Goal: Task Accomplishment & Management: Manage account settings

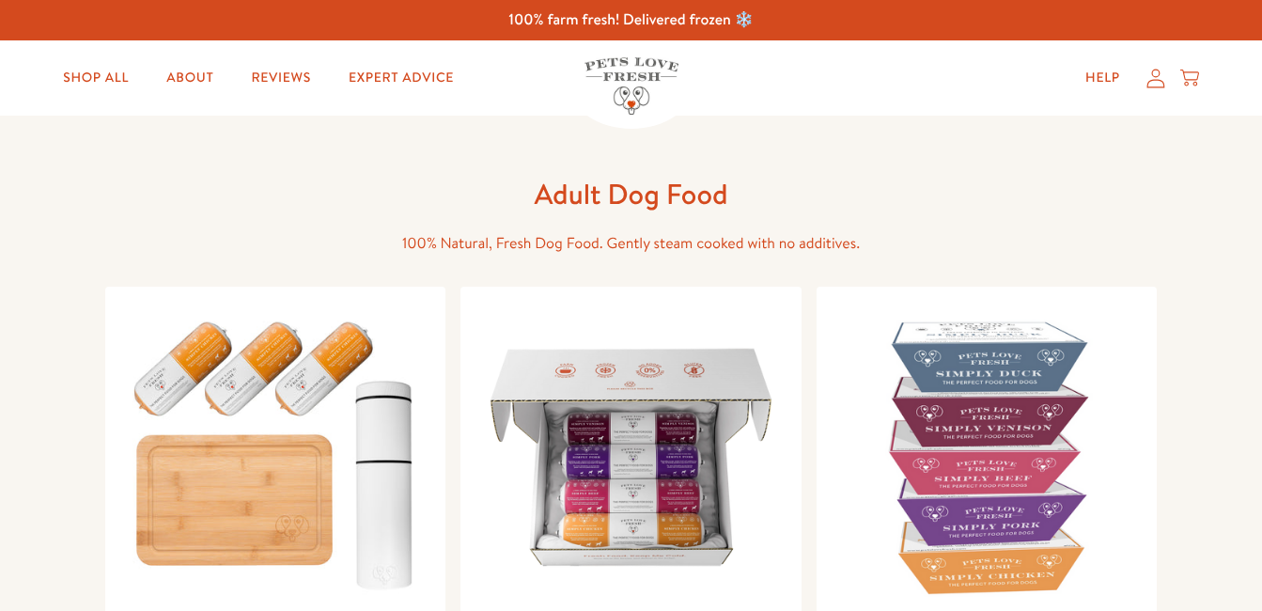
click at [1157, 74] on icon at bounding box center [1155, 79] width 19 height 20
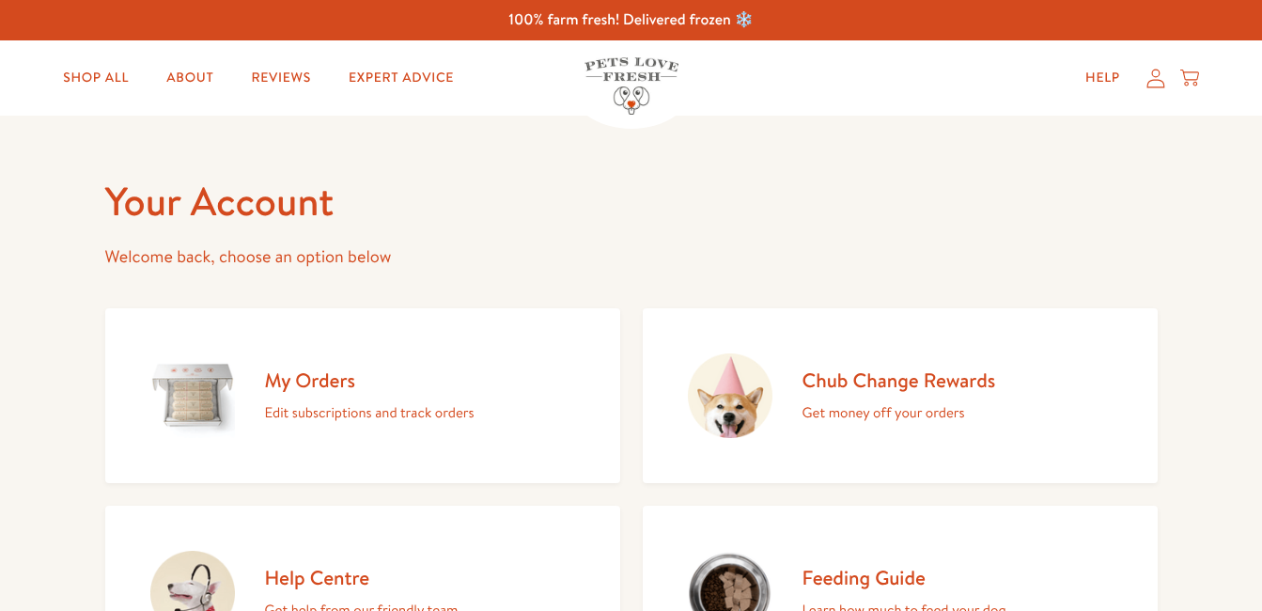
click at [339, 376] on h2 "My Orders" at bounding box center [370, 379] width 210 height 25
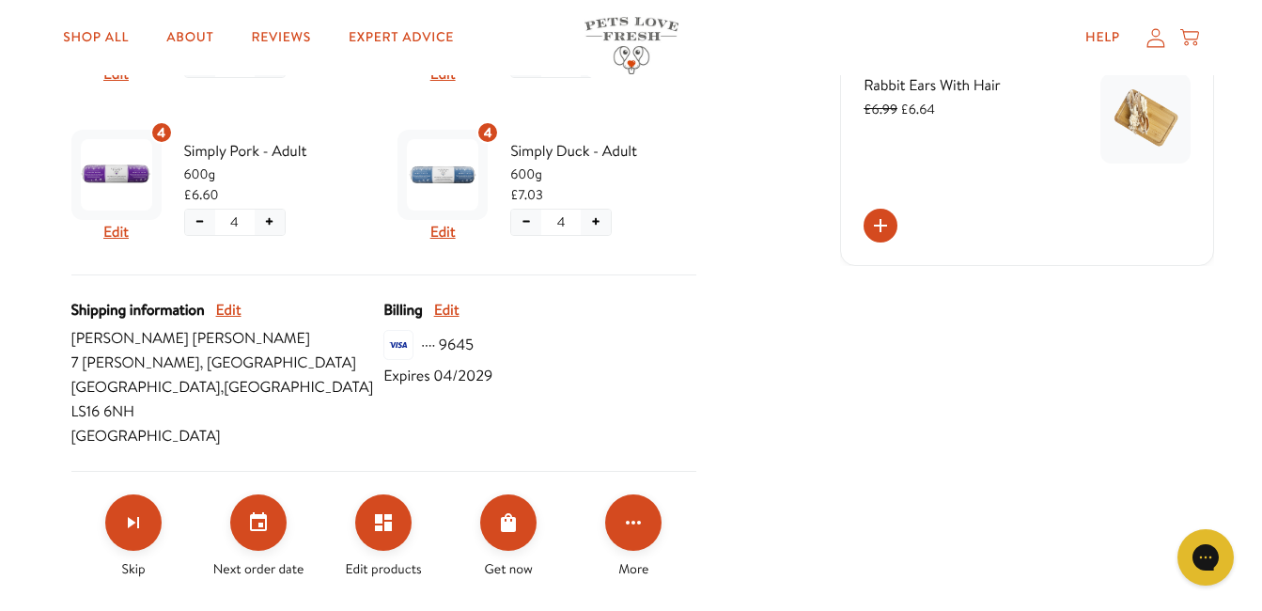
scroll to position [678, 0]
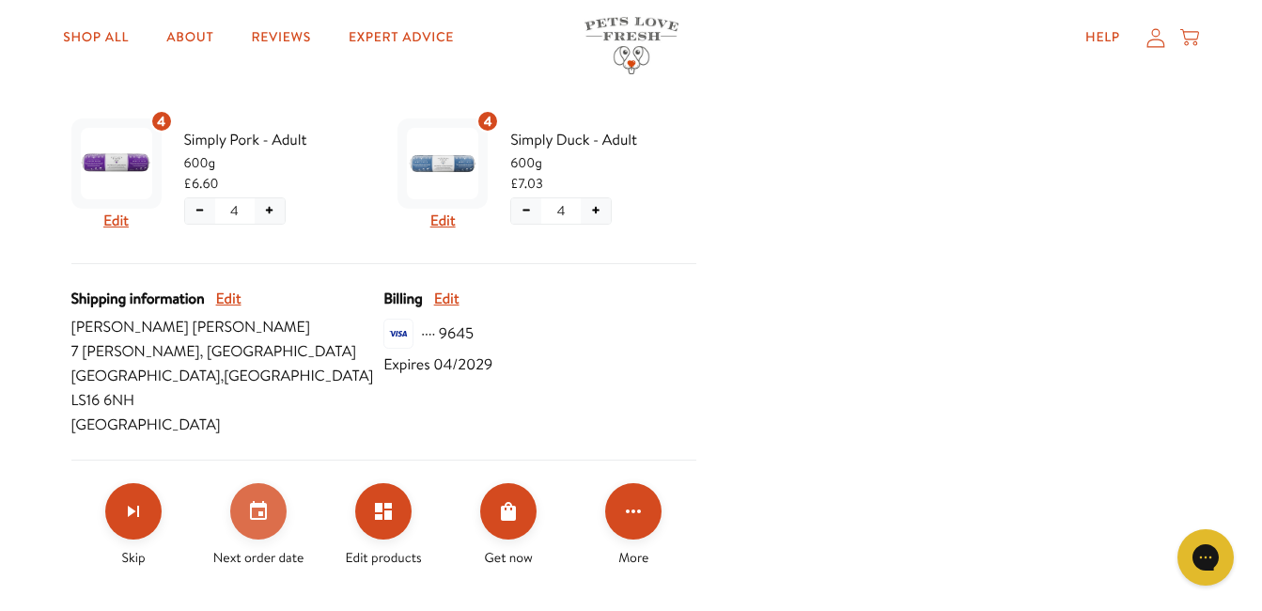
click at [265, 501] on icon "Set your next order date" at bounding box center [258, 510] width 17 height 19
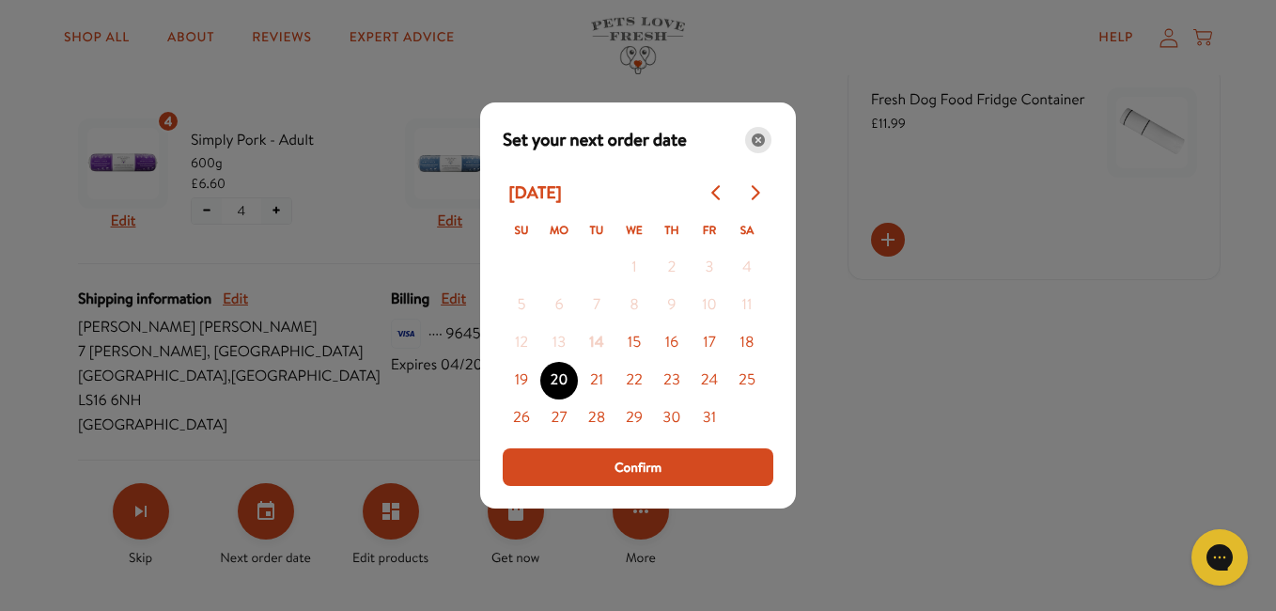
click at [762, 141] on icon "Close" at bounding box center [758, 139] width 13 height 13
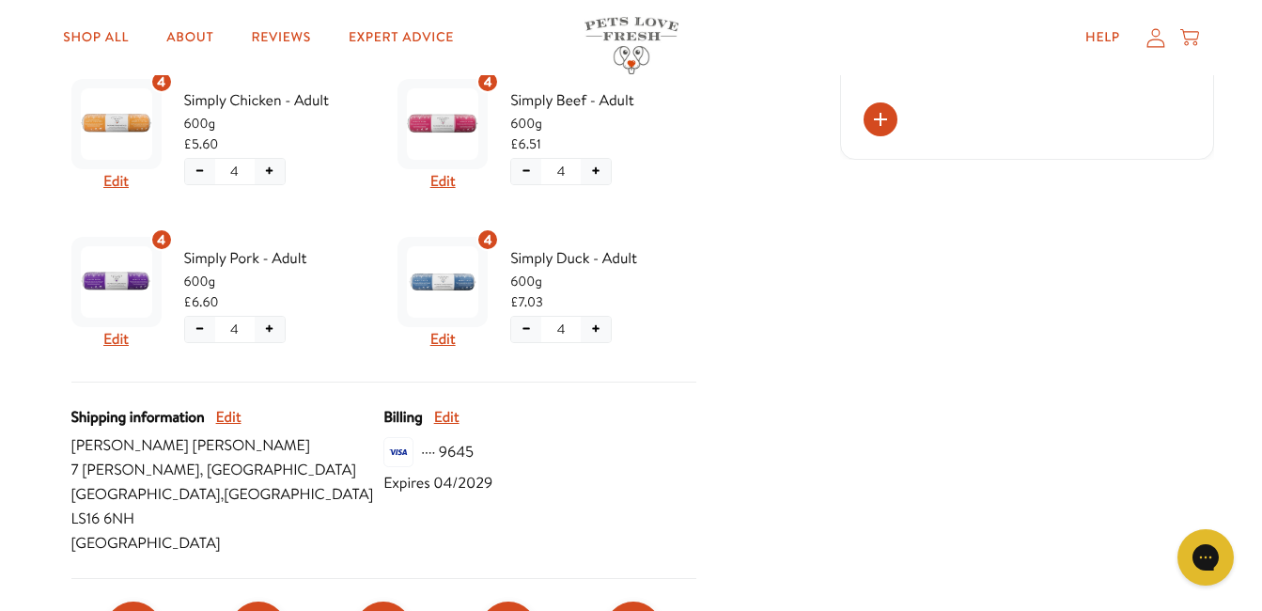
scroll to position [553, 0]
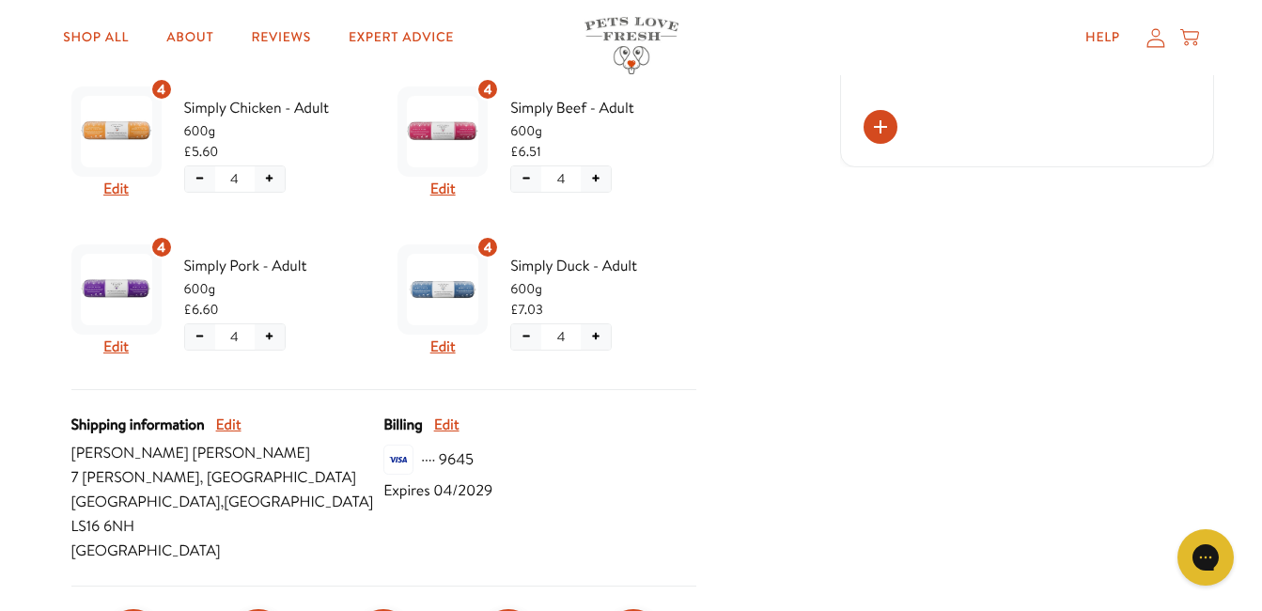
click at [598, 178] on button "+" at bounding box center [596, 178] width 30 height 25
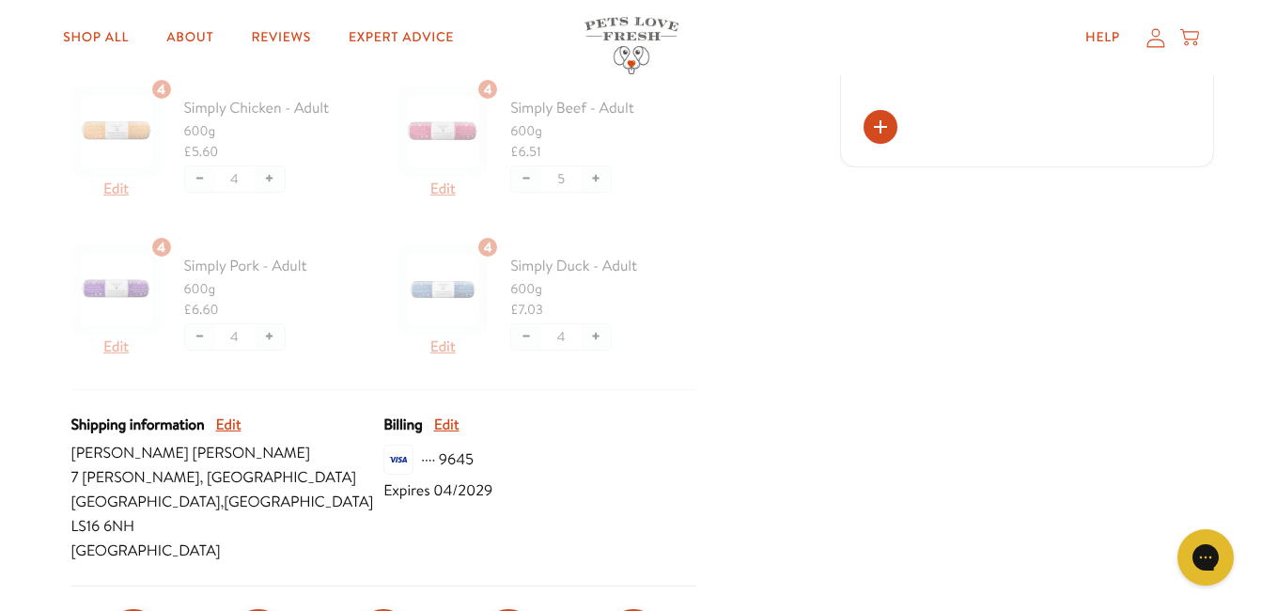
click at [598, 178] on div at bounding box center [383, 234] width 625 height 311
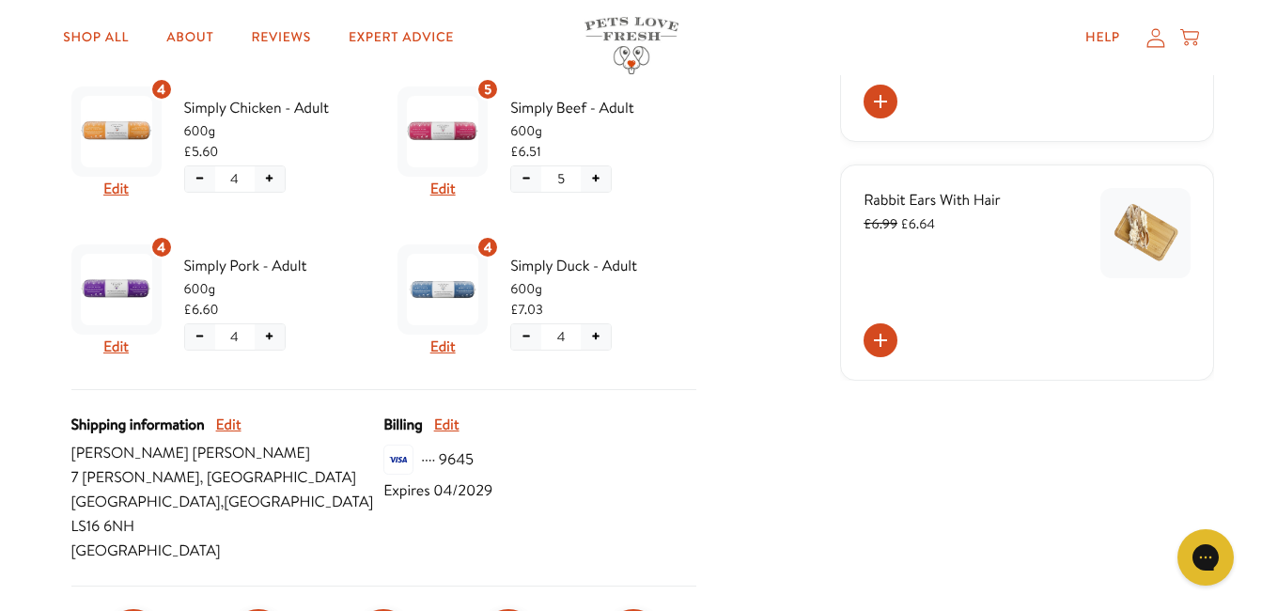
click at [598, 178] on button "+" at bounding box center [596, 178] width 30 height 25
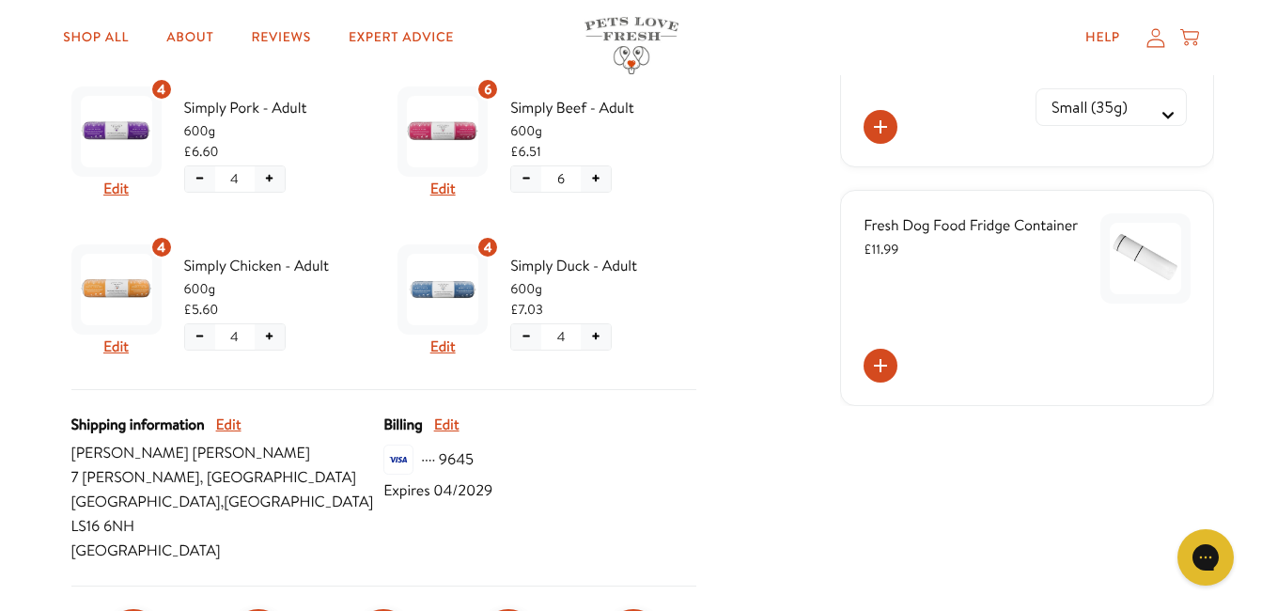
click at [271, 179] on button "+" at bounding box center [270, 178] width 30 height 25
click at [211, 179] on button "−" at bounding box center [200, 178] width 30 height 25
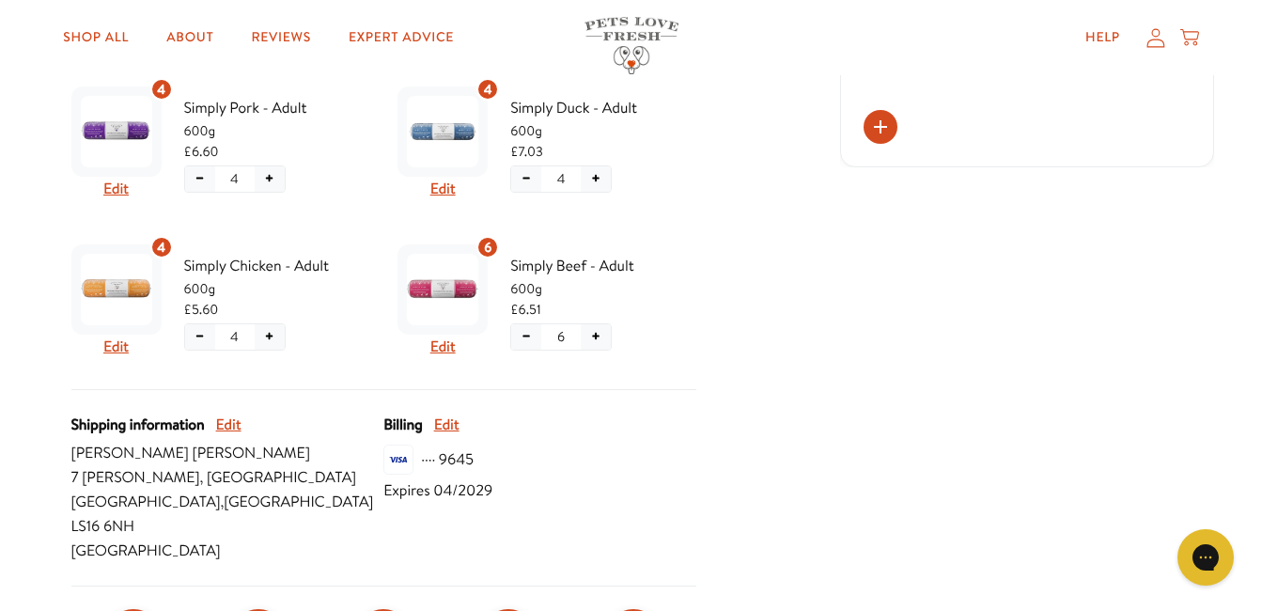
click at [278, 335] on button "+" at bounding box center [270, 336] width 30 height 25
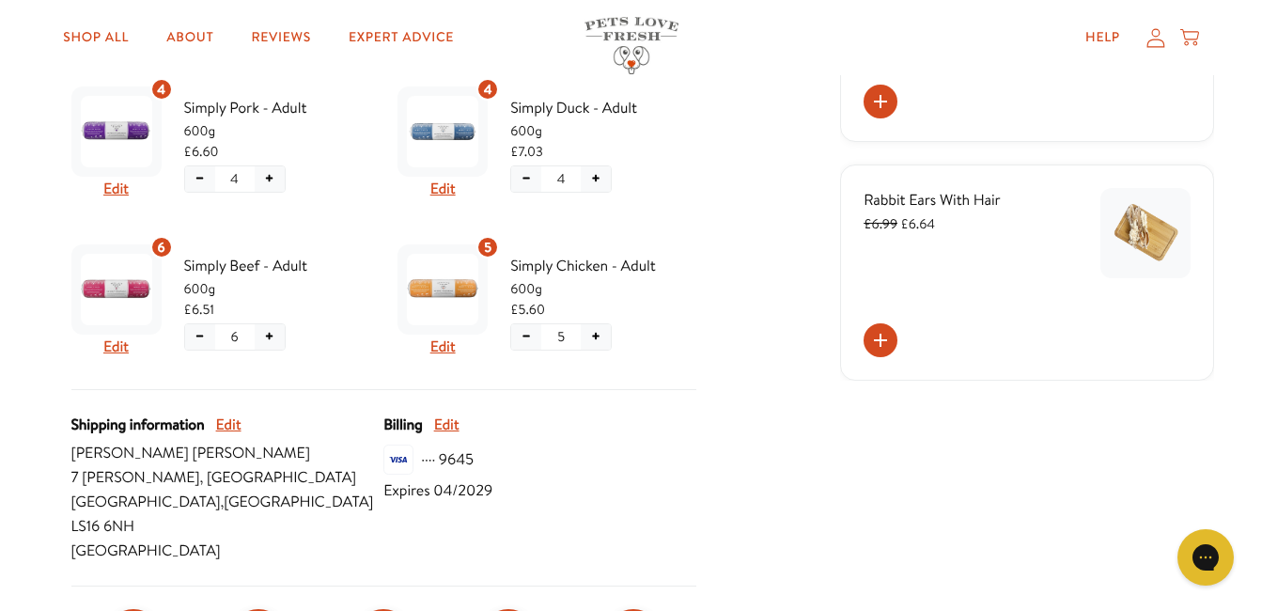
click at [597, 332] on button "+" at bounding box center [596, 336] width 30 height 25
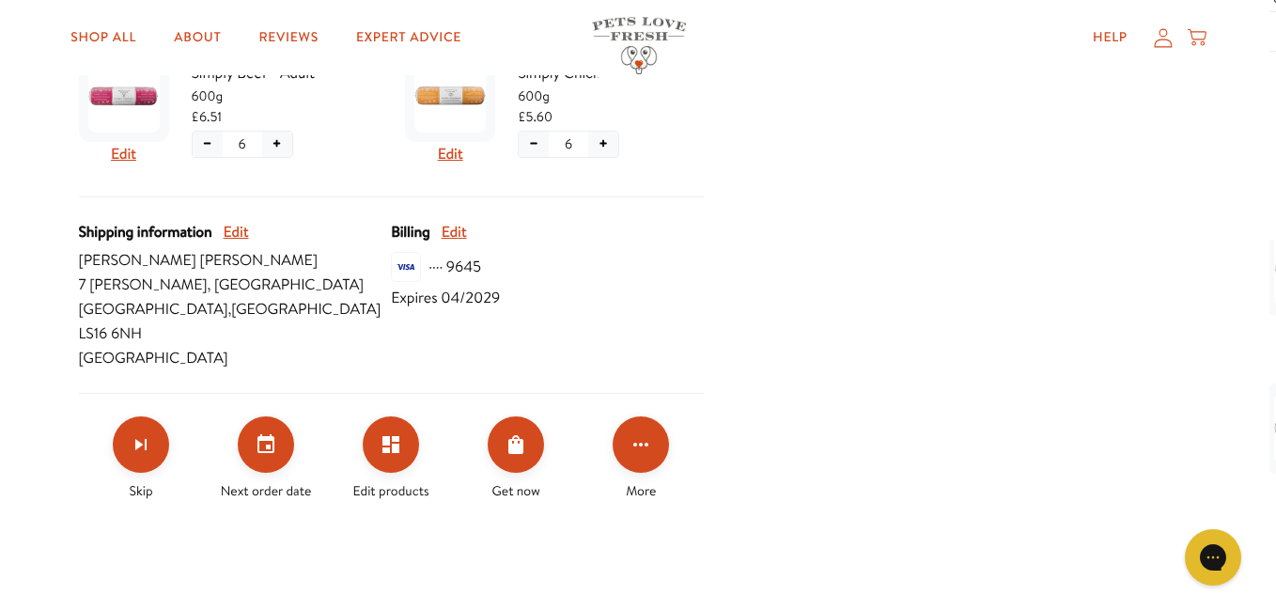
scroll to position [780, 0]
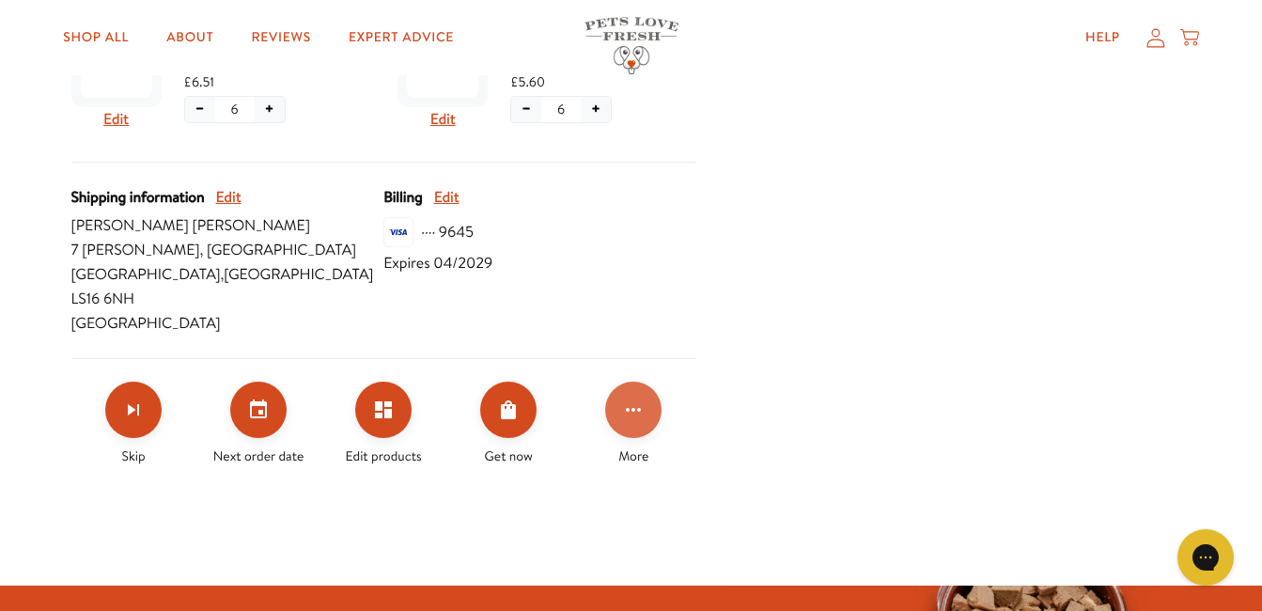
click at [647, 387] on button "Click for more options" at bounding box center [633, 409] width 56 height 56
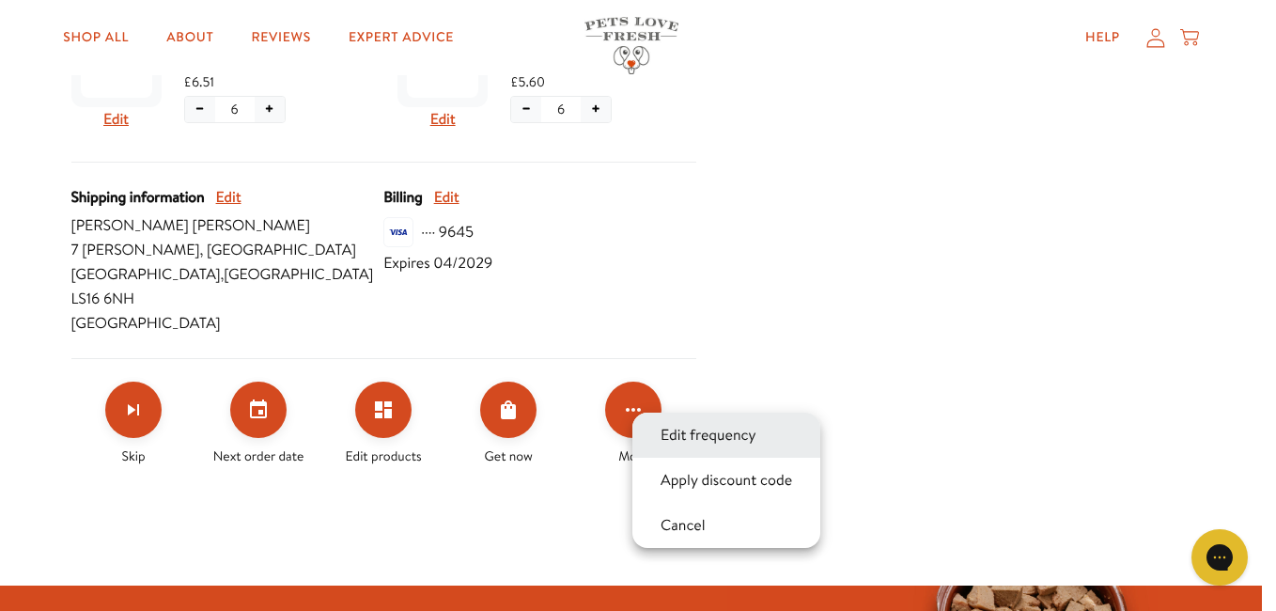
click at [677, 427] on button "Edit frequency" at bounding box center [708, 435] width 107 height 23
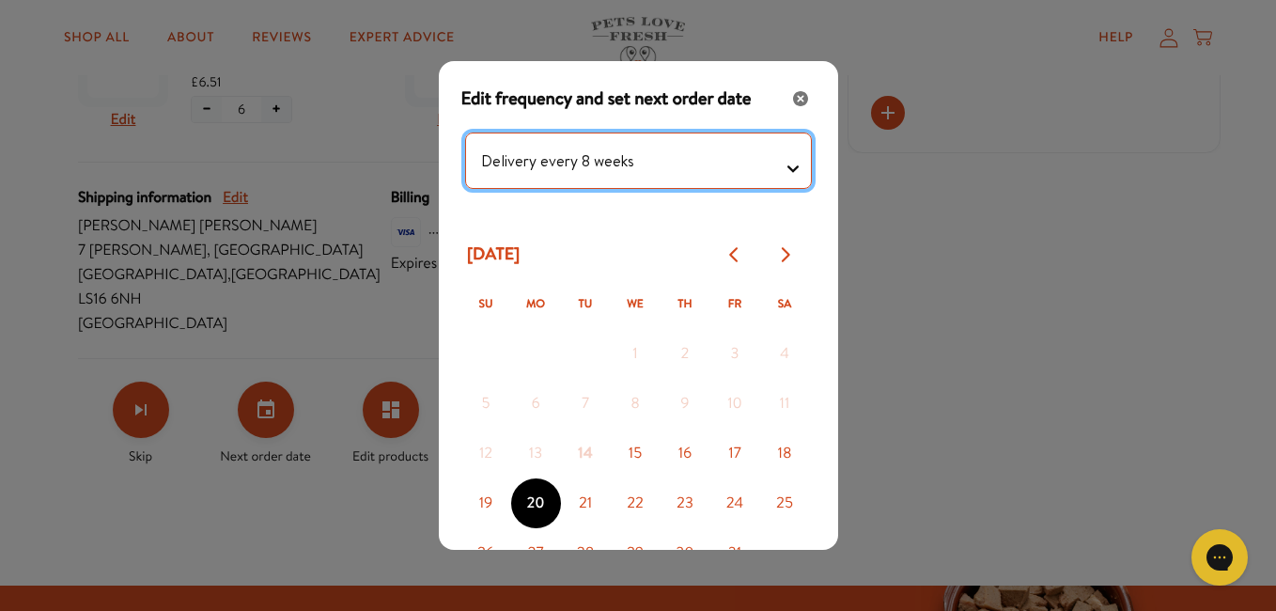
click at [775, 174] on testing "Delivery every 1 week Delivery every 2 weeks Delivery every 3 weeks Delivery ev…" at bounding box center [638, 160] width 347 height 56
select testing "Delivery every 9 weeks"
click at [465, 132] on testing "Delivery every 1 week Delivery every 2 weeks Delivery every 3 weeks Delivery ev…" at bounding box center [638, 160] width 347 height 56
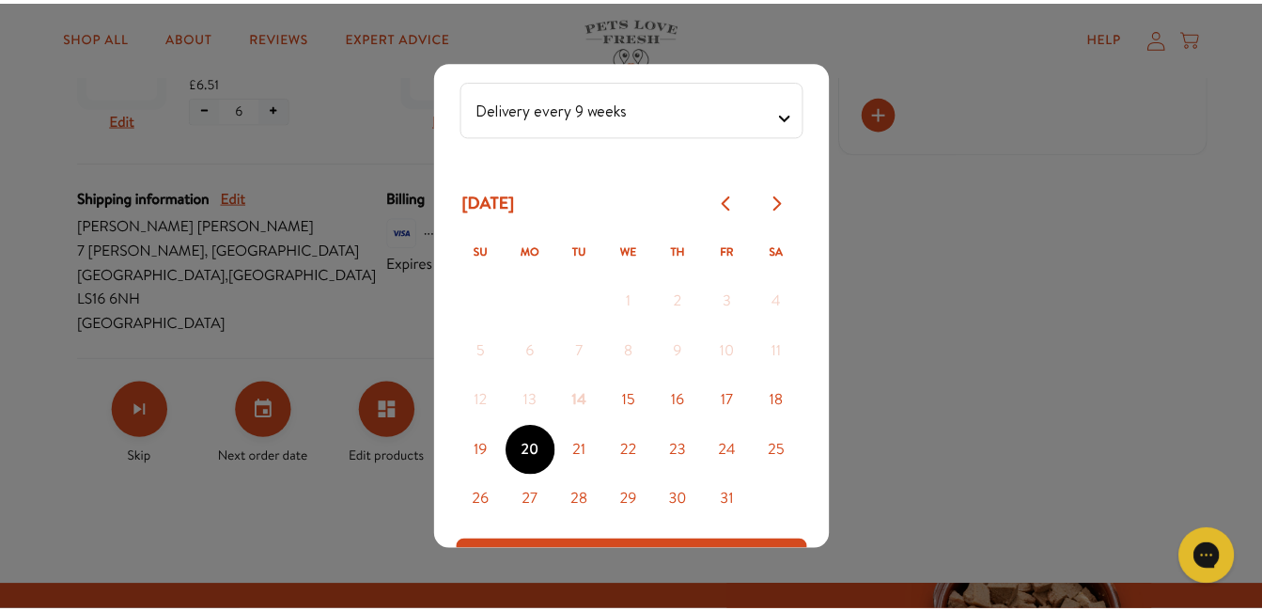
scroll to position [81, 0]
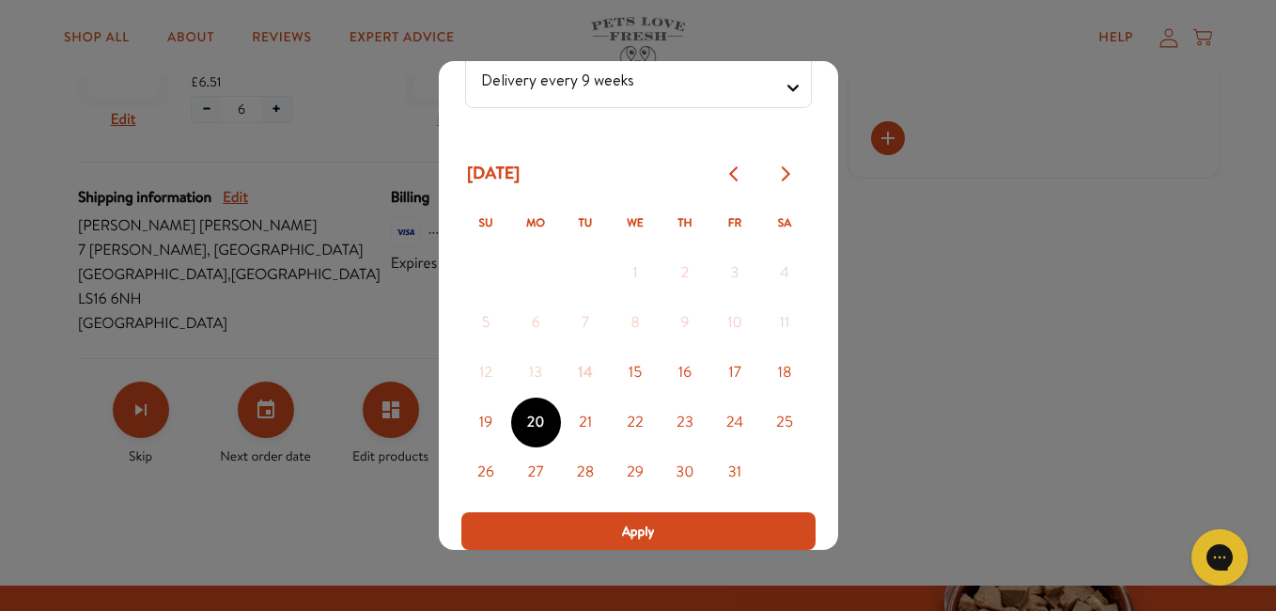
drag, startPoint x: 739, startPoint y: 524, endPoint x: 665, endPoint y: 531, distance: 74.5
click at [665, 531] on button "Apply" at bounding box center [638, 531] width 354 height 38
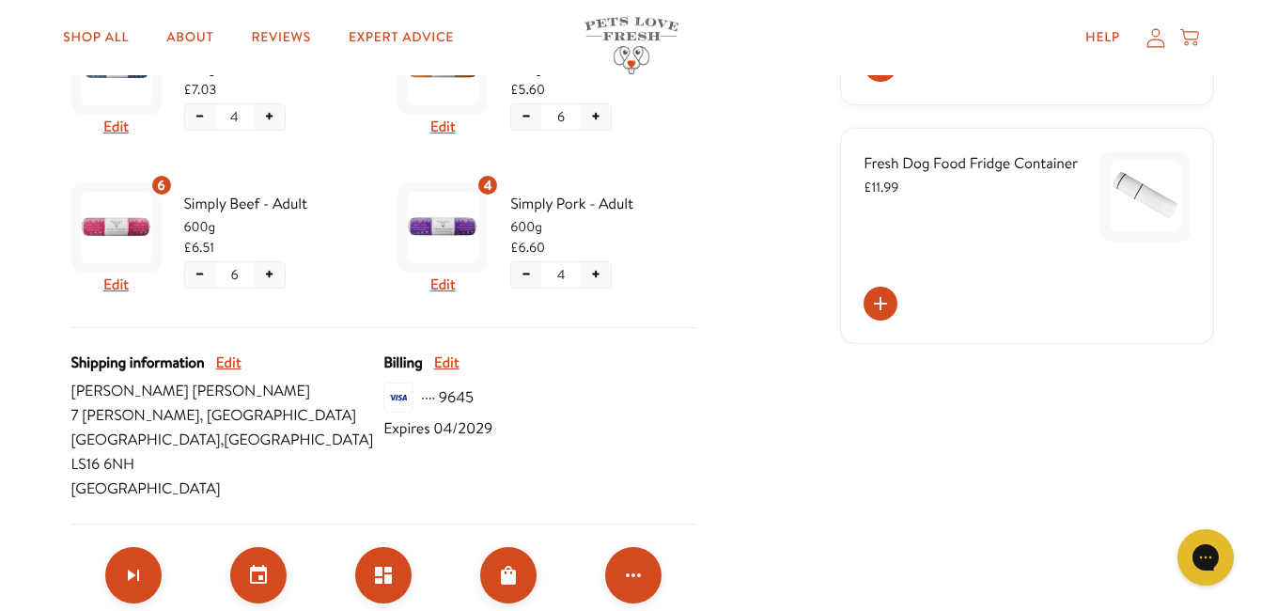
scroll to position [641, 0]
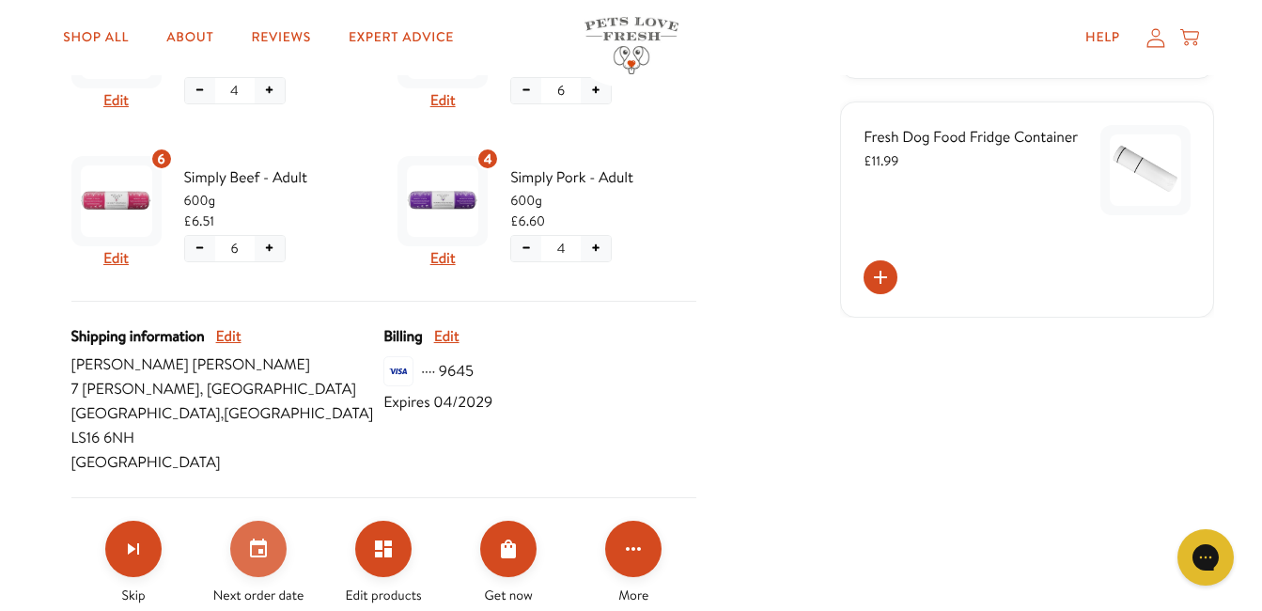
click at [271, 522] on button "Set your next order date" at bounding box center [258, 549] width 56 height 56
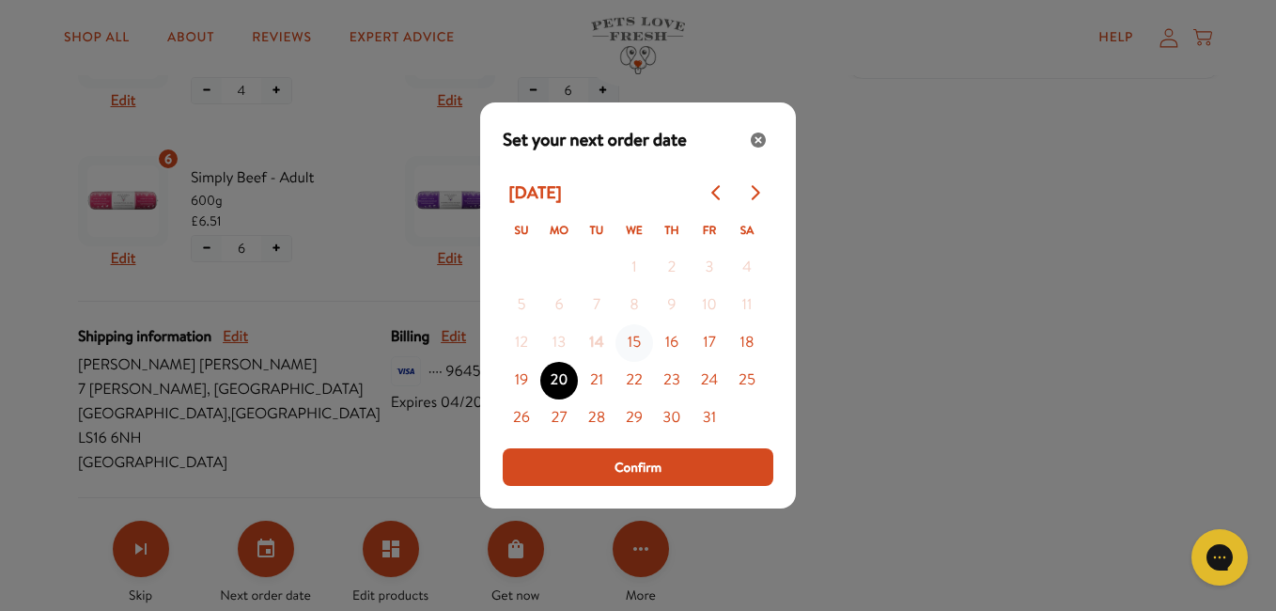
click at [636, 342] on button "15" at bounding box center [634, 343] width 38 height 38
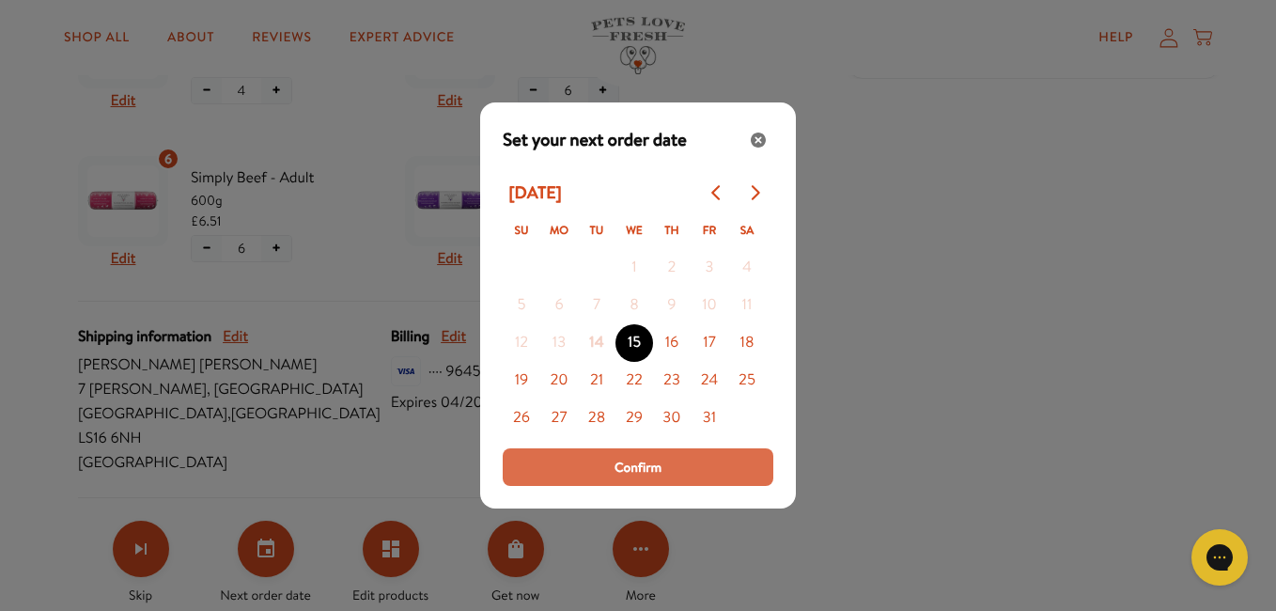
click at [639, 463] on span "Confirm" at bounding box center [638, 467] width 47 height 21
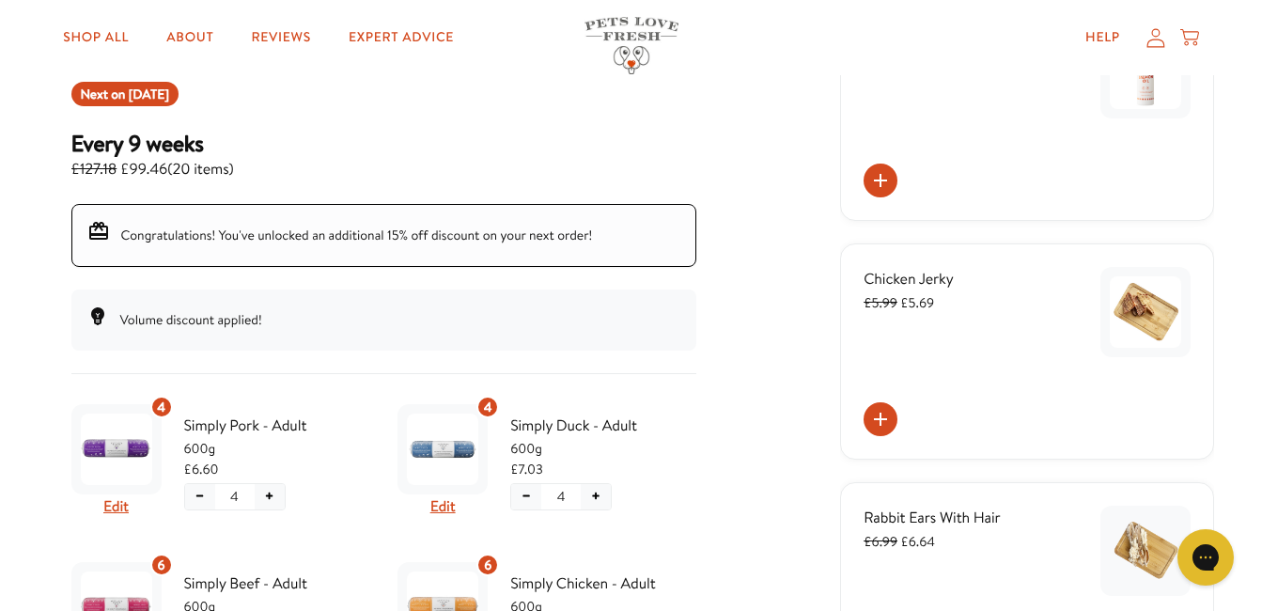
scroll to position [220, 0]
